Goal: Task Accomplishment & Management: Use online tool/utility

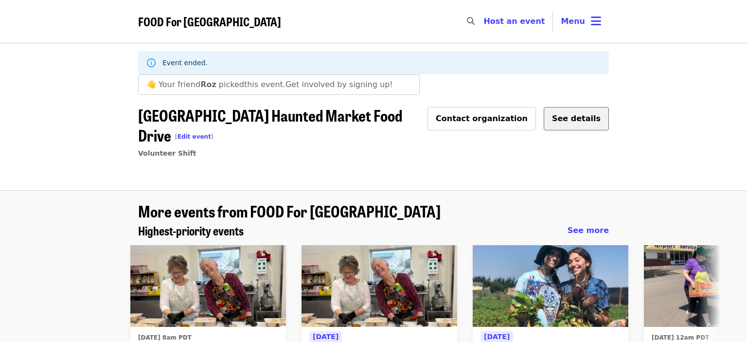
click at [582, 116] on button "See details" at bounding box center [576, 118] width 65 height 23
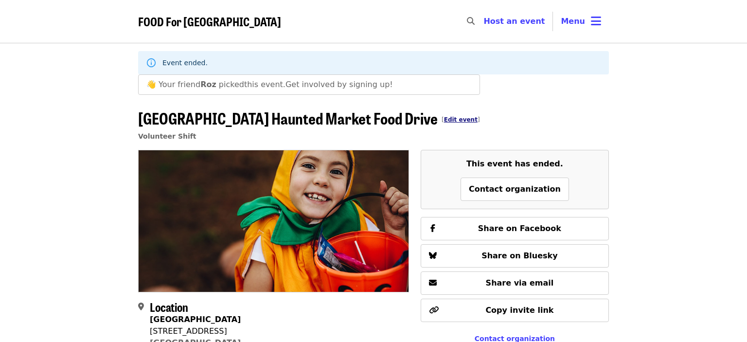
click at [444, 118] on link "Edit event" at bounding box center [461, 119] width 34 height 7
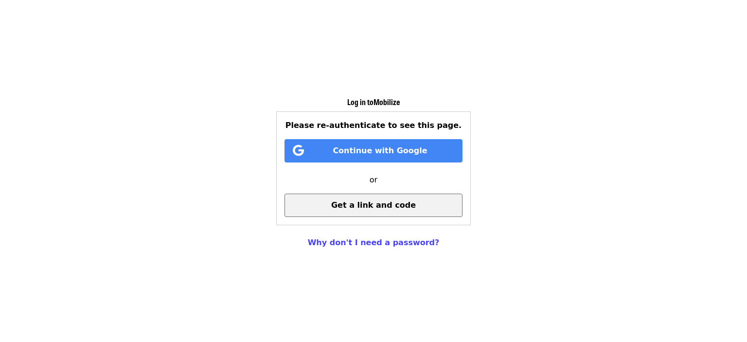
click at [378, 204] on span "Get a link and code" at bounding box center [373, 204] width 85 height 9
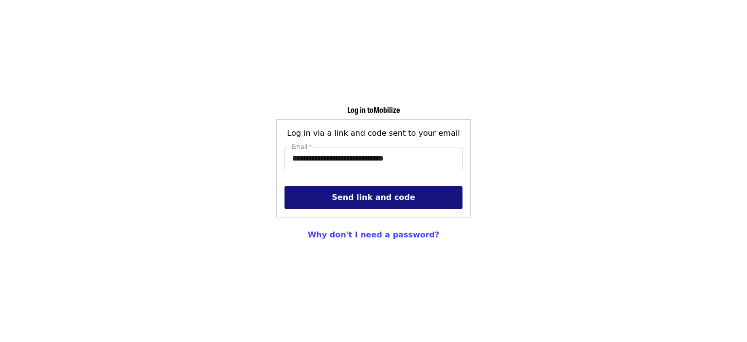
click at [378, 199] on span "Send link and code" at bounding box center [373, 197] width 83 height 9
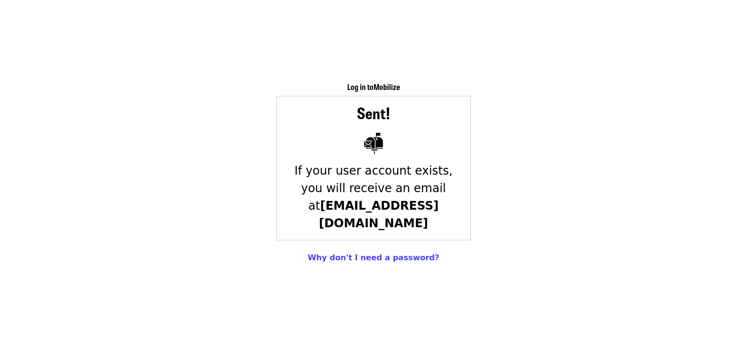
click at [184, 64] on div "Log in to Mobilize Sent! If your user account exists, you will receive an email…" at bounding box center [373, 171] width 747 height 342
click at [185, 148] on div "Log in to Mobilize Sent! If your user account exists, you will receive an email…" at bounding box center [373, 171] width 747 height 342
